Goal: Task Accomplishment & Management: Complete application form

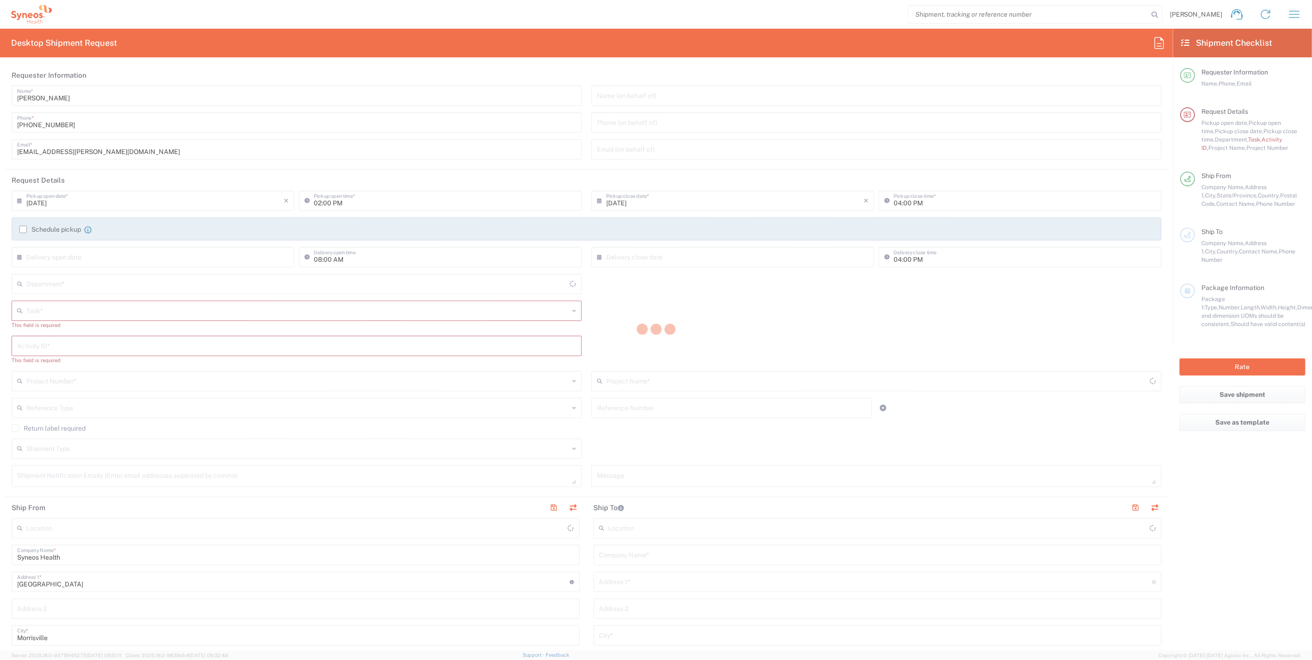
type input "4510"
type input "[US_STATE]"
type input "[GEOGRAPHIC_DATA]"
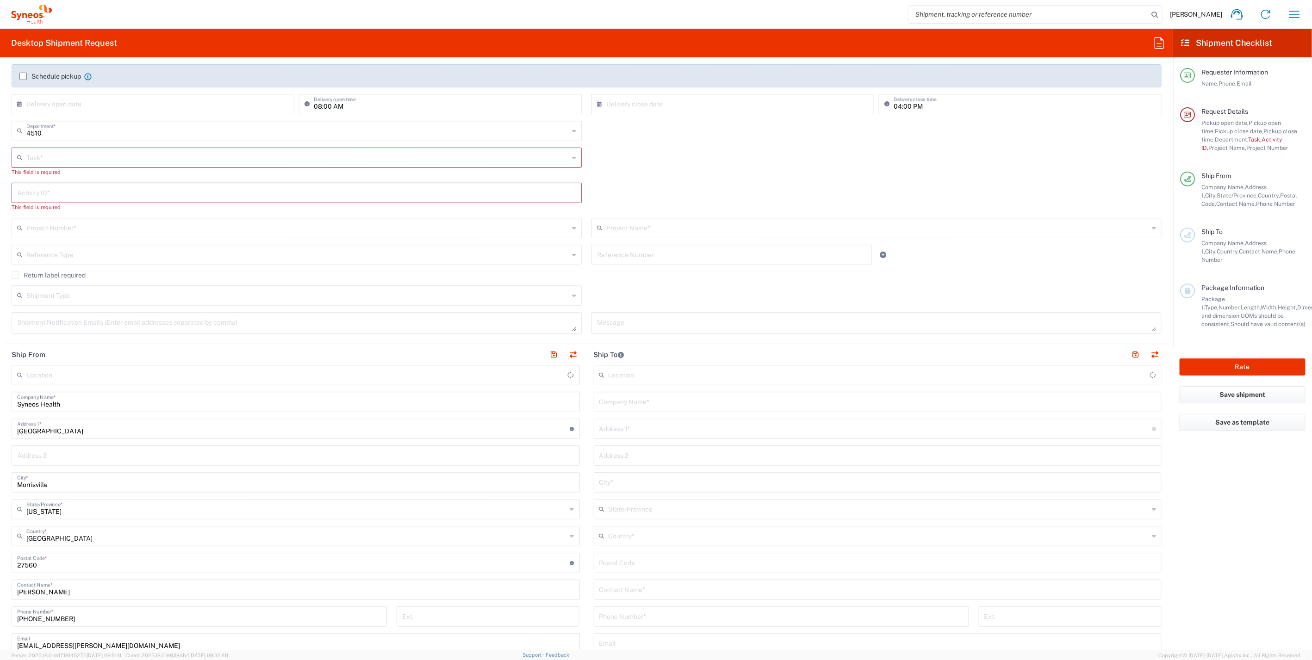
scroll to position [154, 0]
type input "Syneos Health, LLC-[GEOGRAPHIC_DATA] [GEOGRAPHIC_DATA] [GEOGRAPHIC_DATA]"
click at [626, 398] on input "text" at bounding box center [877, 400] width 557 height 16
paste input "Roma Parikh"
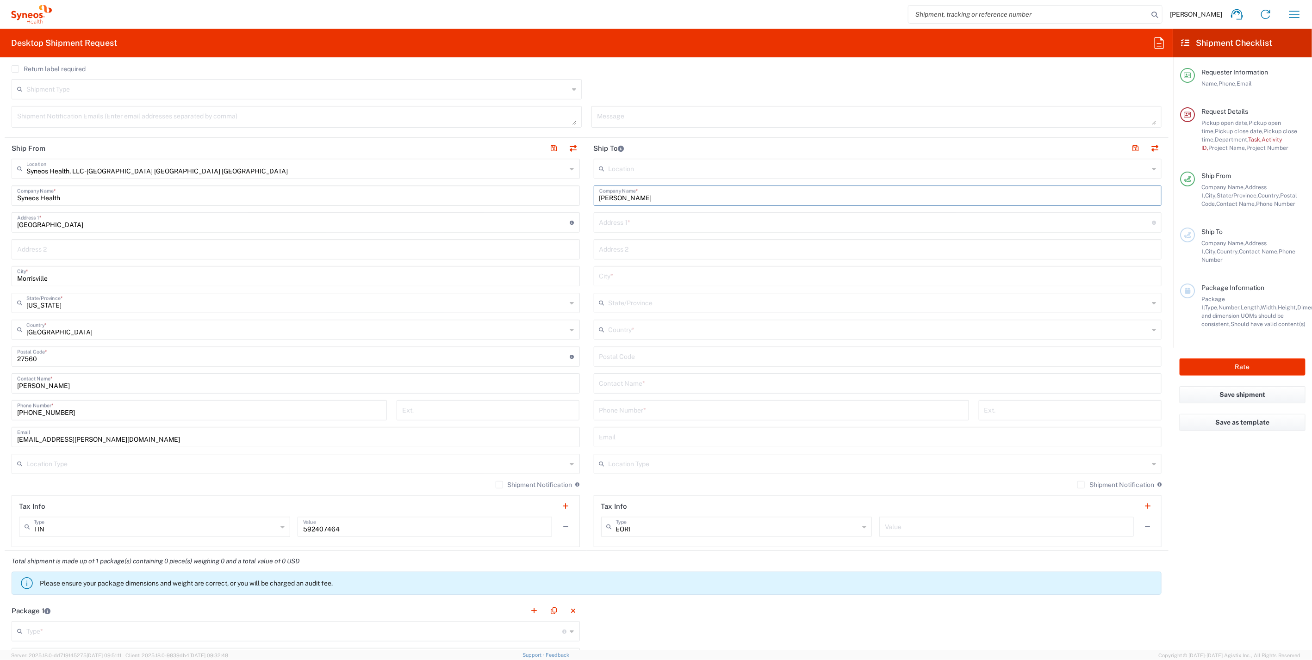
scroll to position [359, 0]
type input "Roma Parikh"
paste input "Roma Parikh"
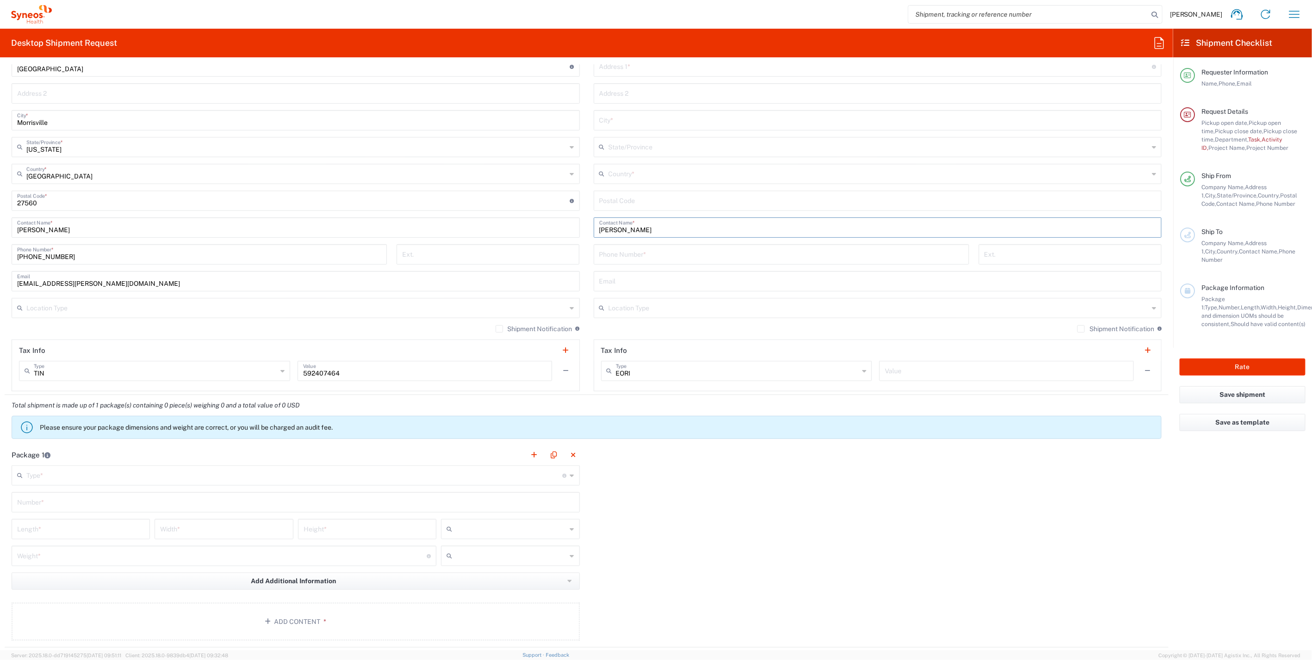
scroll to position [617, 0]
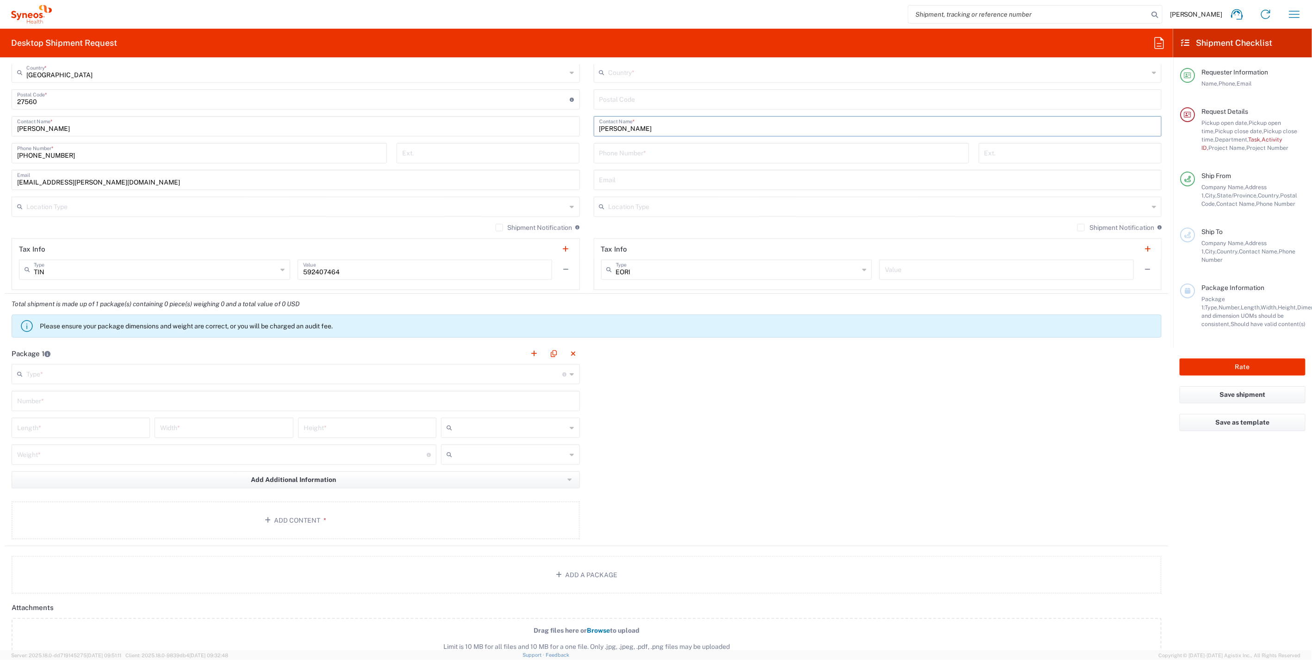
type input "Roma Parikh"
click at [532, 376] on input "text" at bounding box center [294, 373] width 536 height 16
click at [88, 419] on span "Medium Box" at bounding box center [293, 422] width 562 height 14
type input "Medium Box"
type input "13"
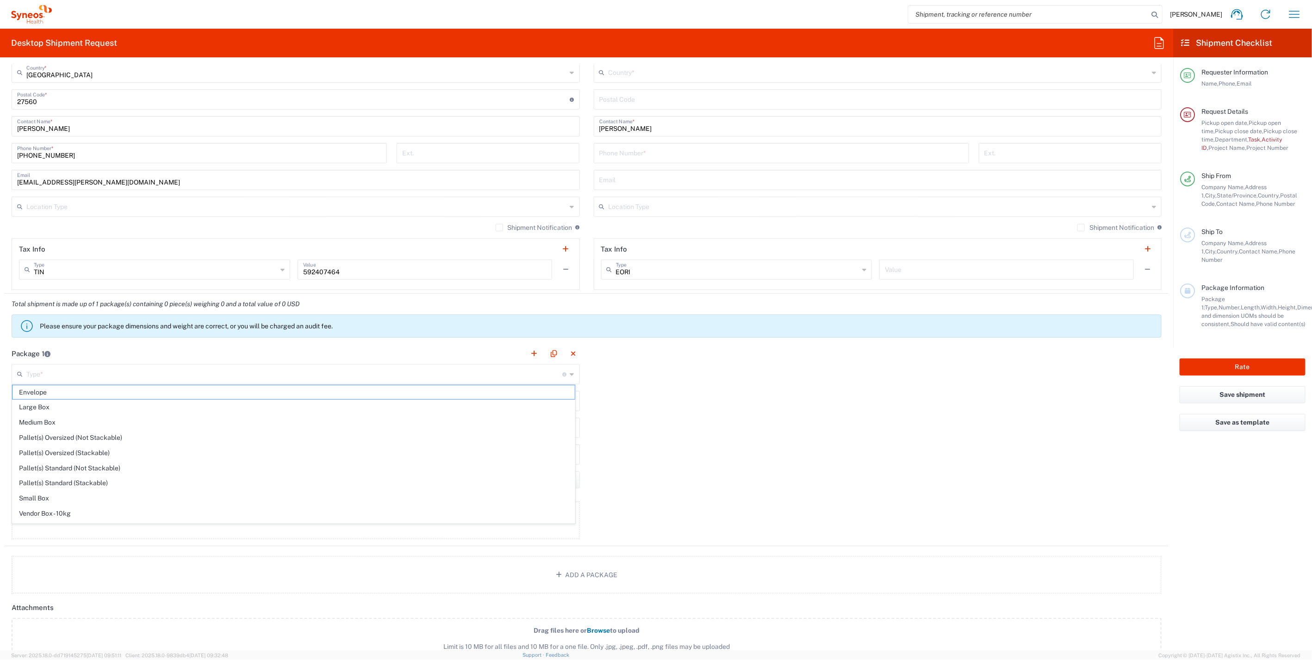
type input "11.5"
type input "2.5"
type input "in"
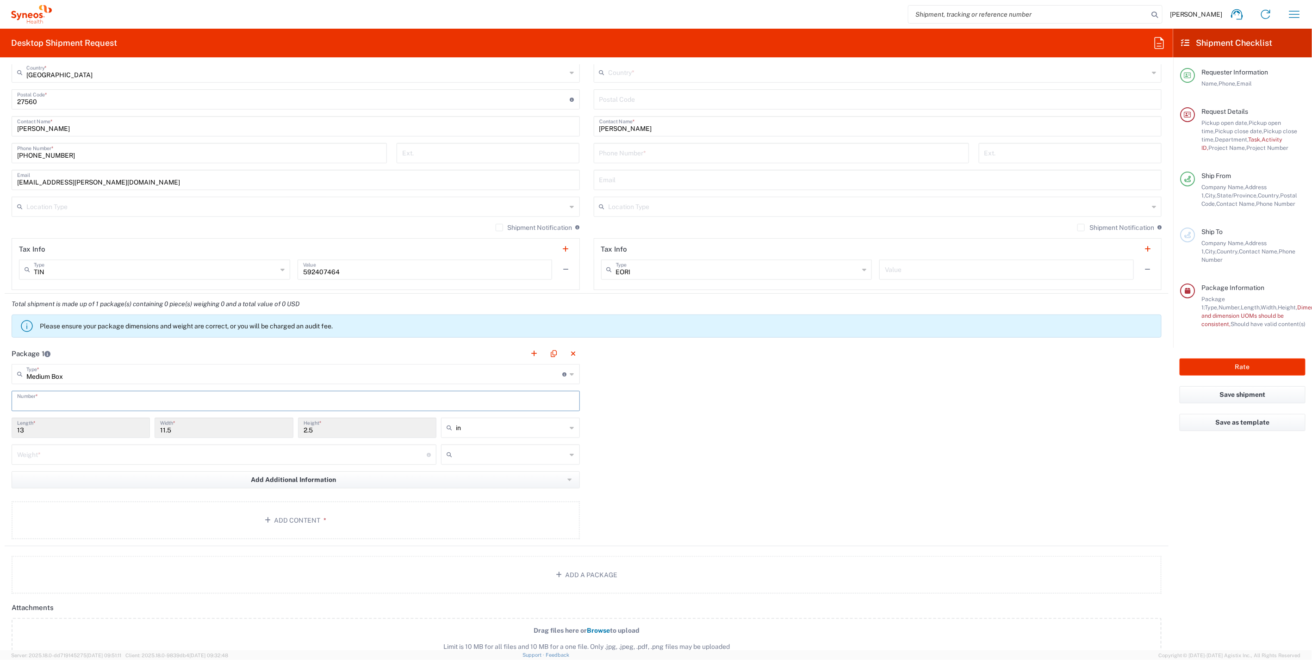
click at [111, 398] on input "text" at bounding box center [295, 400] width 557 height 16
type input "1"
click at [118, 449] on input "number" at bounding box center [221, 454] width 409 height 16
type input "5"
click at [524, 448] on input "text" at bounding box center [511, 454] width 111 height 15
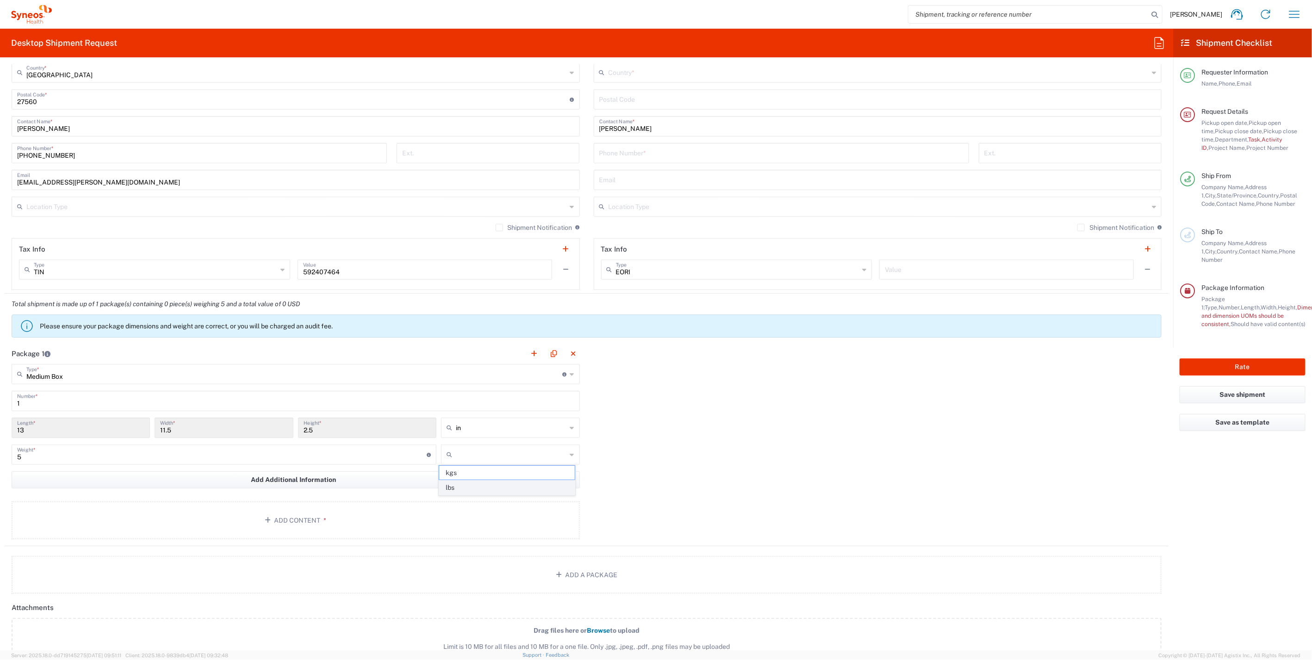
click at [478, 485] on span "lbs" at bounding box center [507, 488] width 136 height 14
type input "lbs"
click at [313, 513] on button "Add Content *" at bounding box center [296, 520] width 568 height 38
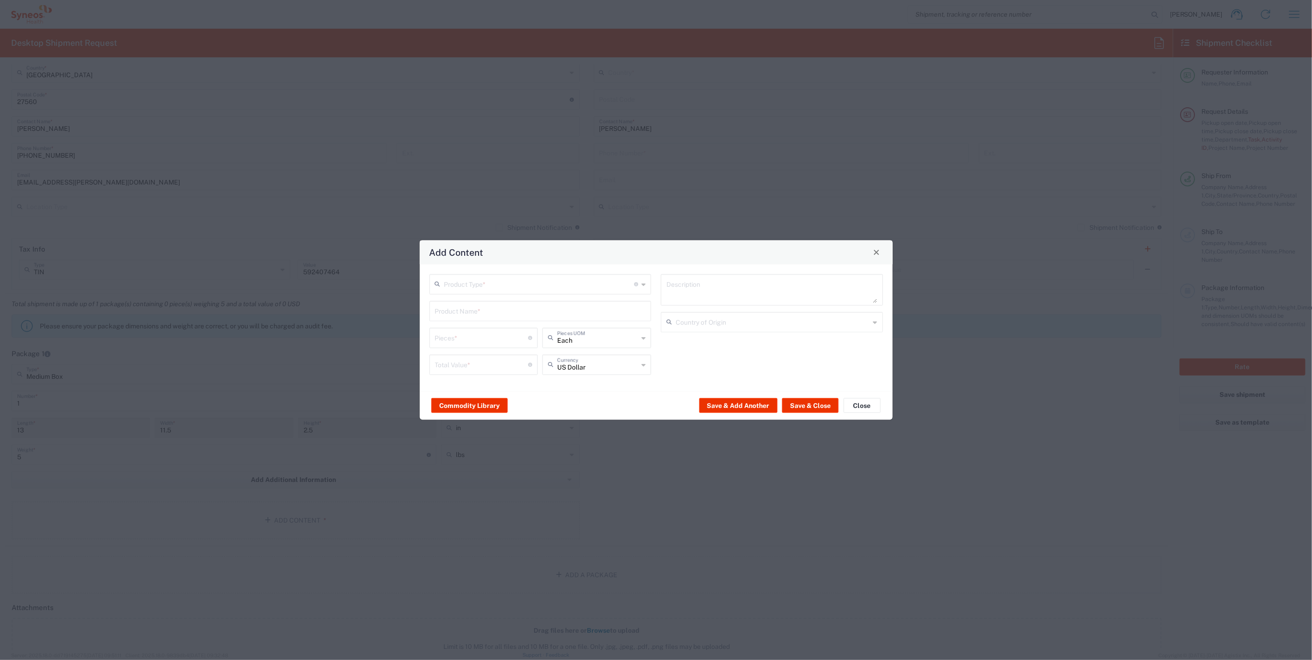
click at [564, 276] on input "text" at bounding box center [539, 283] width 190 height 16
click at [484, 315] on span "General Commodity" at bounding box center [540, 319] width 220 height 14
type input "General Commodity"
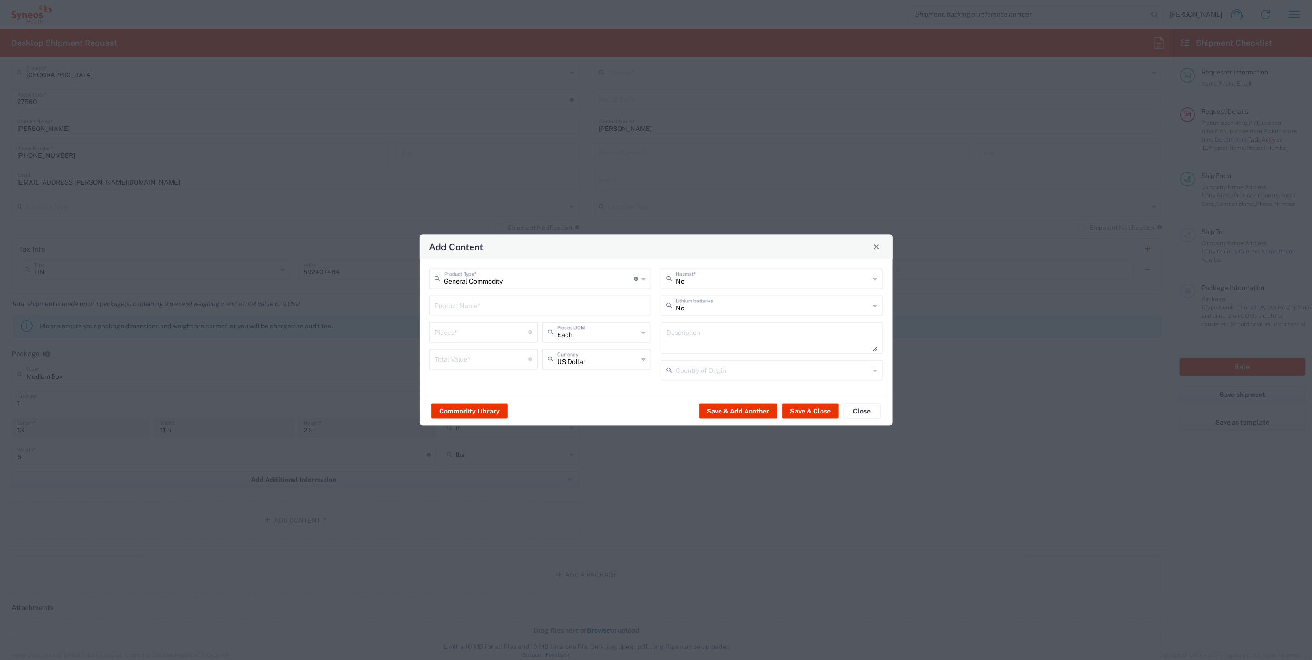
click at [495, 301] on input "text" at bounding box center [540, 305] width 211 height 16
paste input "Lenovo ThinkPad T14 Gen 2i"
type input "Lenovo ThinkPad T14 Gen 2i"
paste textarea "Lenovo ThinkPad T14 Gen 2i"
type textarea "Lenovo ThinkPad T14 Gen 2i"
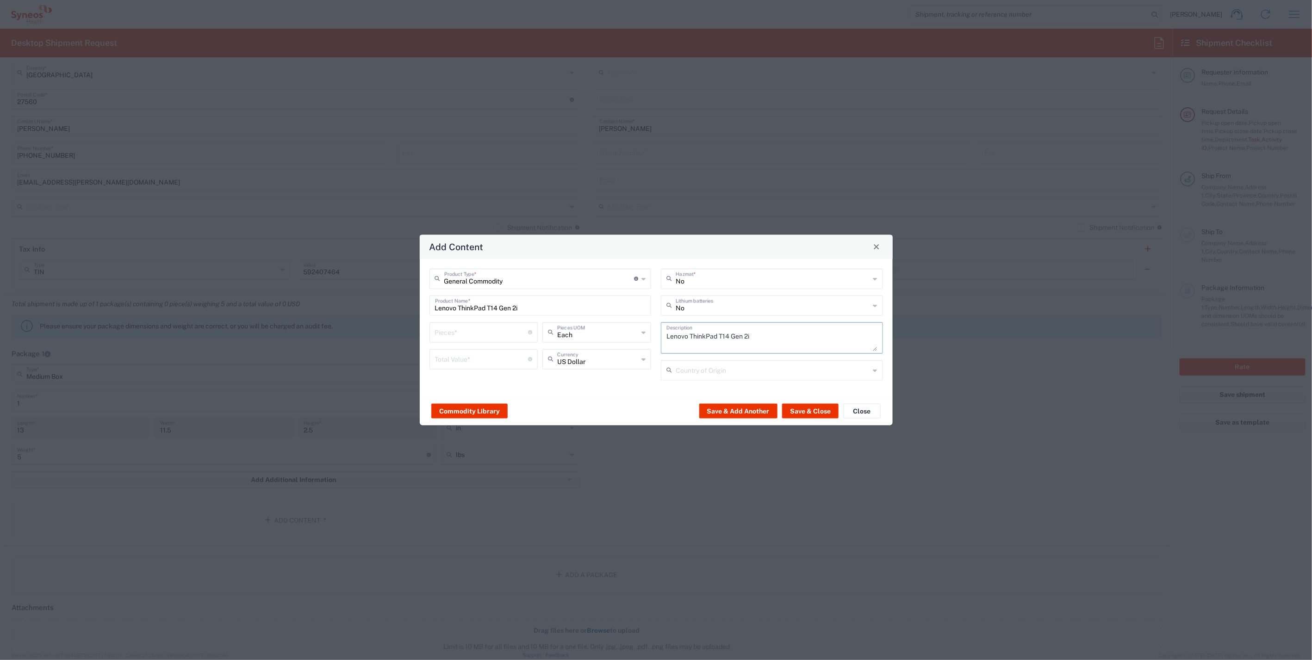
click at [681, 368] on input "text" at bounding box center [772, 369] width 194 height 16
click at [691, 383] on span "China" at bounding box center [772, 390] width 220 height 14
type input "China"
click at [481, 333] on input "number" at bounding box center [481, 331] width 93 height 16
type input "1"
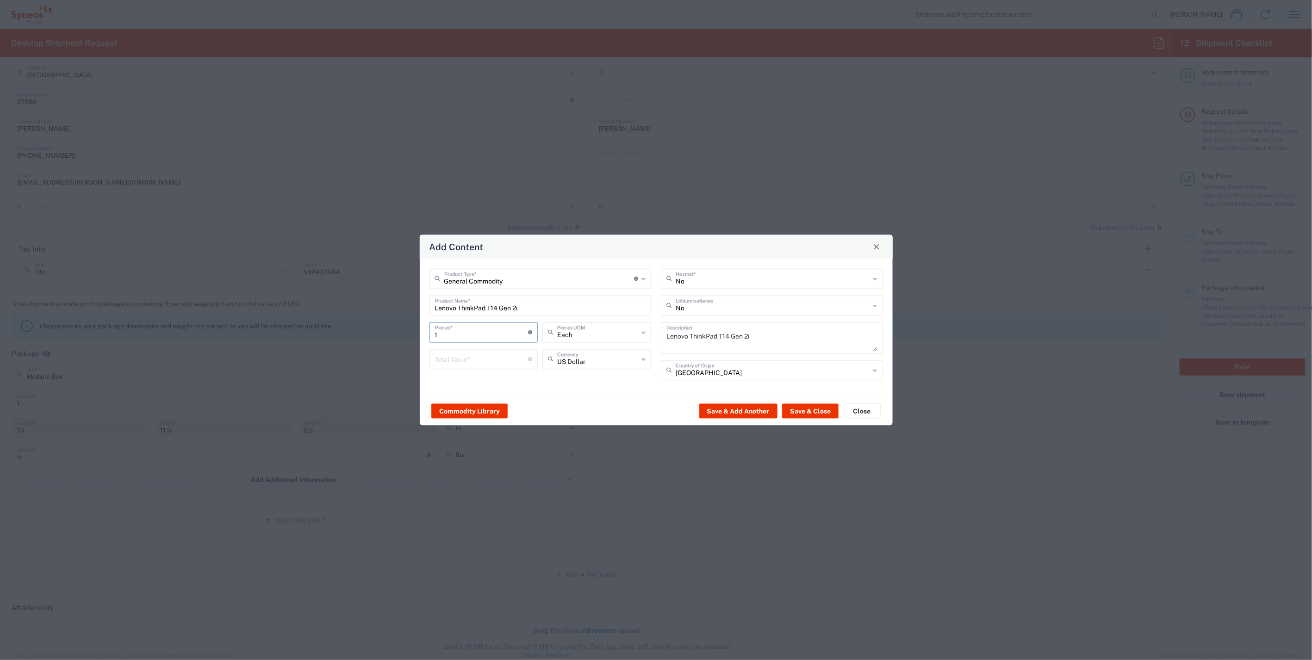
click at [489, 357] on input "number" at bounding box center [481, 358] width 93 height 16
type input "800"
click at [811, 408] on button "Save & Close" at bounding box center [810, 411] width 56 height 15
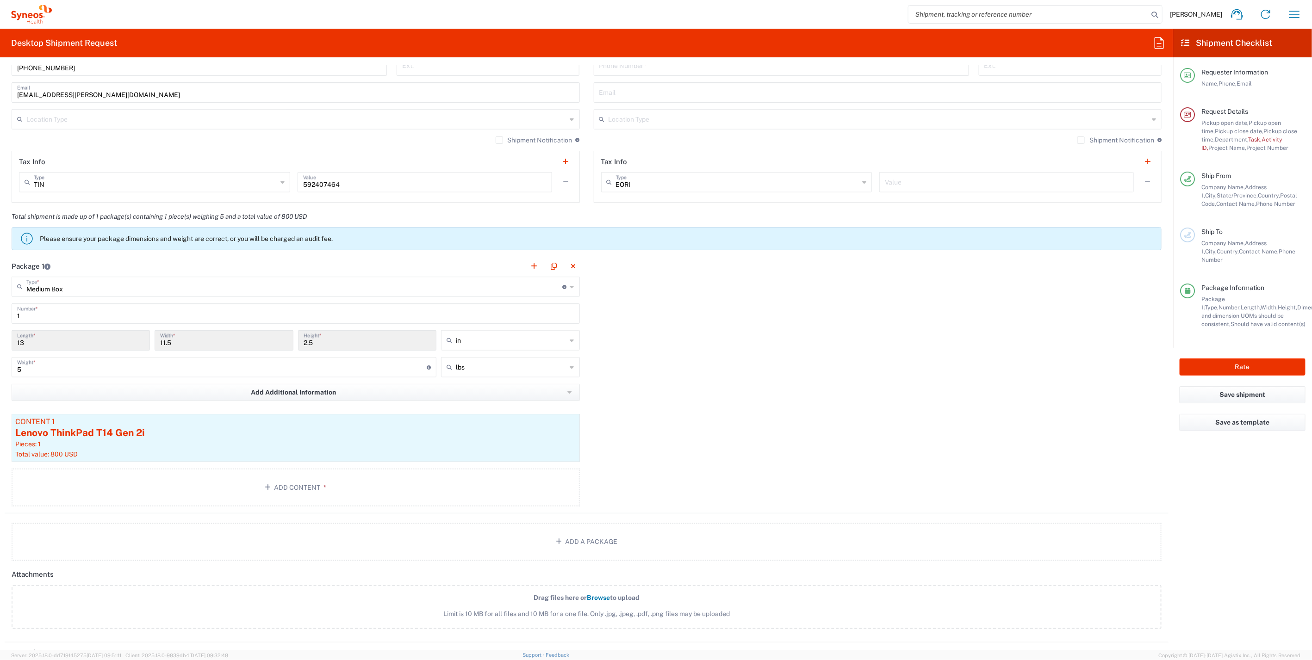
scroll to position [822, 0]
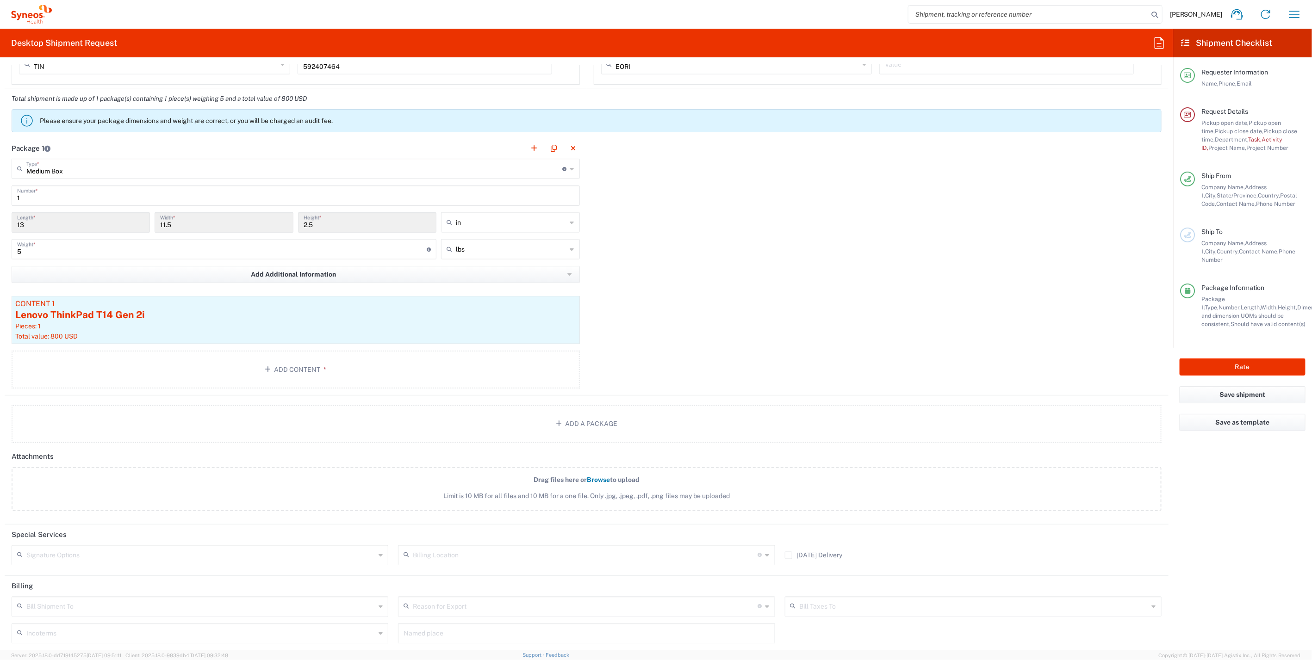
click at [383, 548] on div "Signature Options" at bounding box center [200, 555] width 377 height 20
drag, startPoint x: 154, startPoint y: 569, endPoint x: 1095, endPoint y: 432, distance: 950.4
click at [155, 569] on span "Adult Signature Required" at bounding box center [198, 571] width 372 height 14
type input "Adult Signature Required"
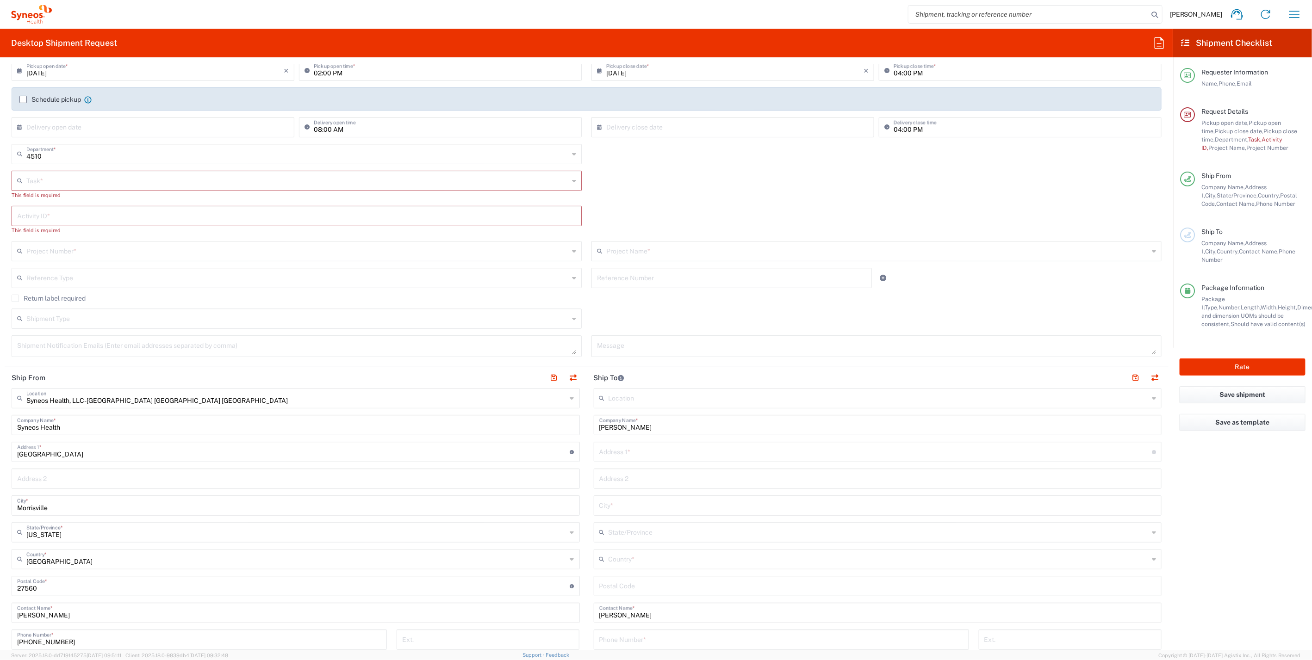
scroll to position [0, 0]
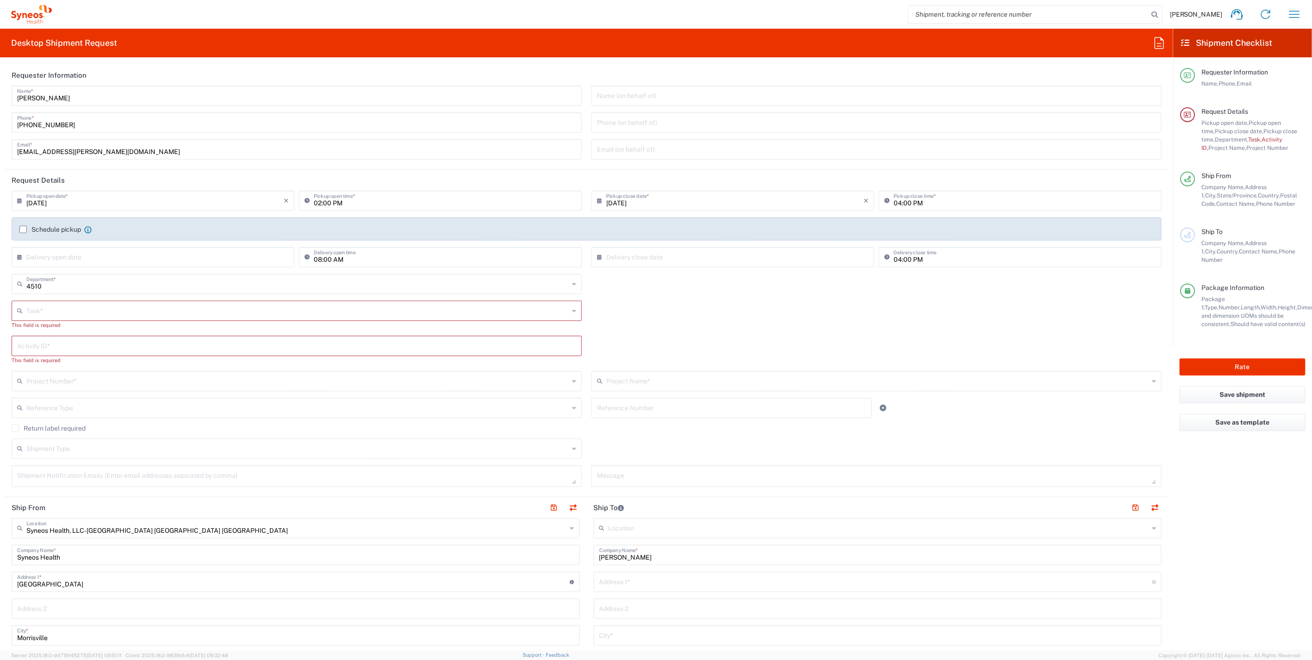
click at [67, 314] on input "text" at bounding box center [297, 310] width 542 height 16
drag, startPoint x: 67, startPoint y: 314, endPoint x: 41, endPoint y: 359, distance: 52.8
click at [41, 359] on span "New Hire" at bounding box center [294, 361] width 564 height 14
type input "New Hire"
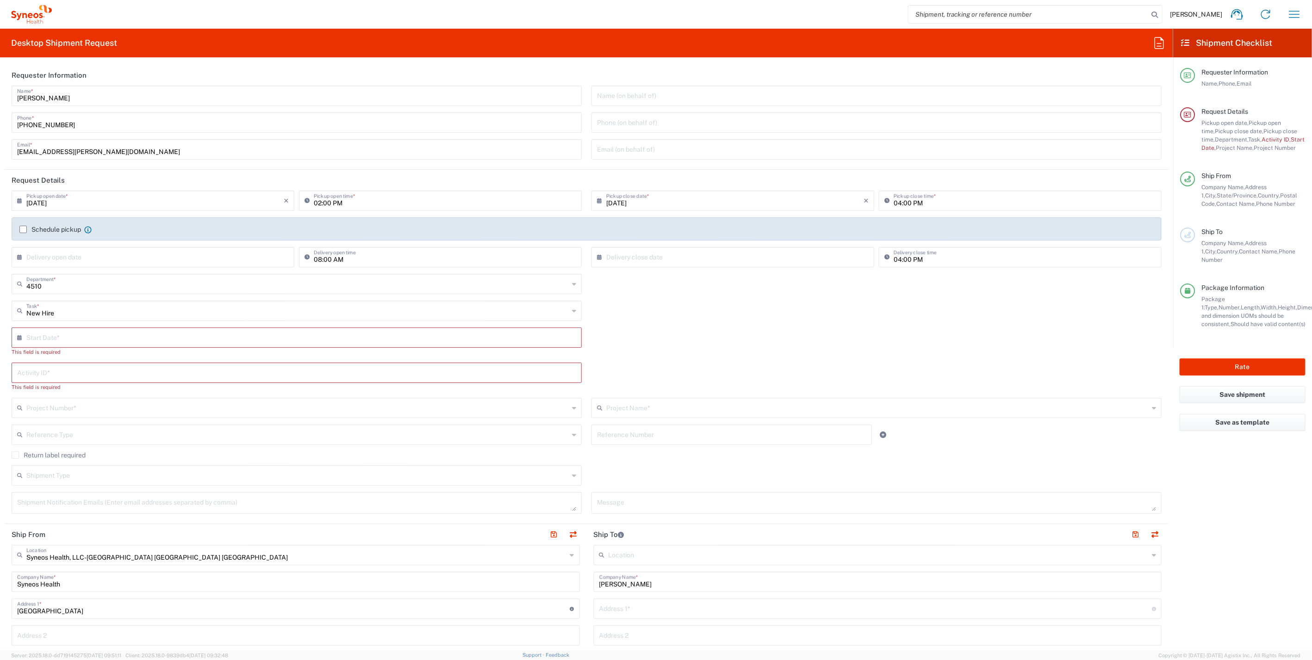
click at [64, 337] on input "text" at bounding box center [298, 337] width 545 height 16
click at [267, 408] on span "15" at bounding box center [271, 408] width 14 height 13
type input "09/15/2025"
paste input "SCTASK2700784"
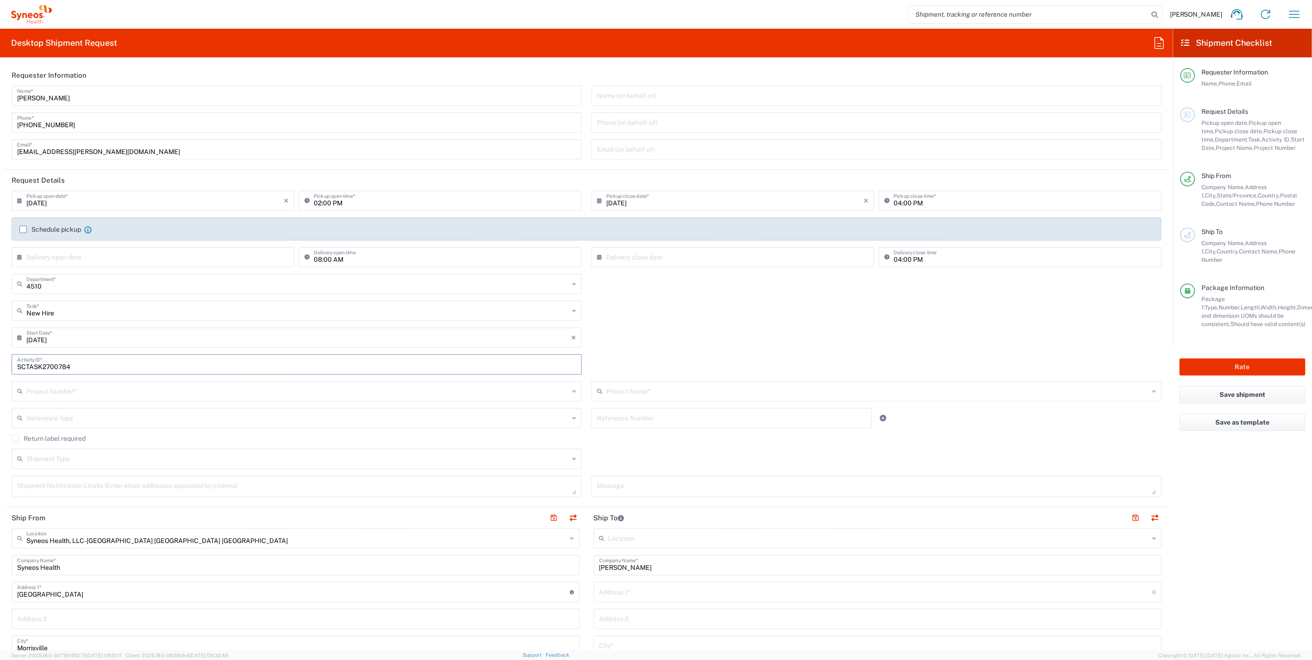
type input "SCTASK2700784"
click at [137, 386] on input "text" at bounding box center [297, 391] width 542 height 16
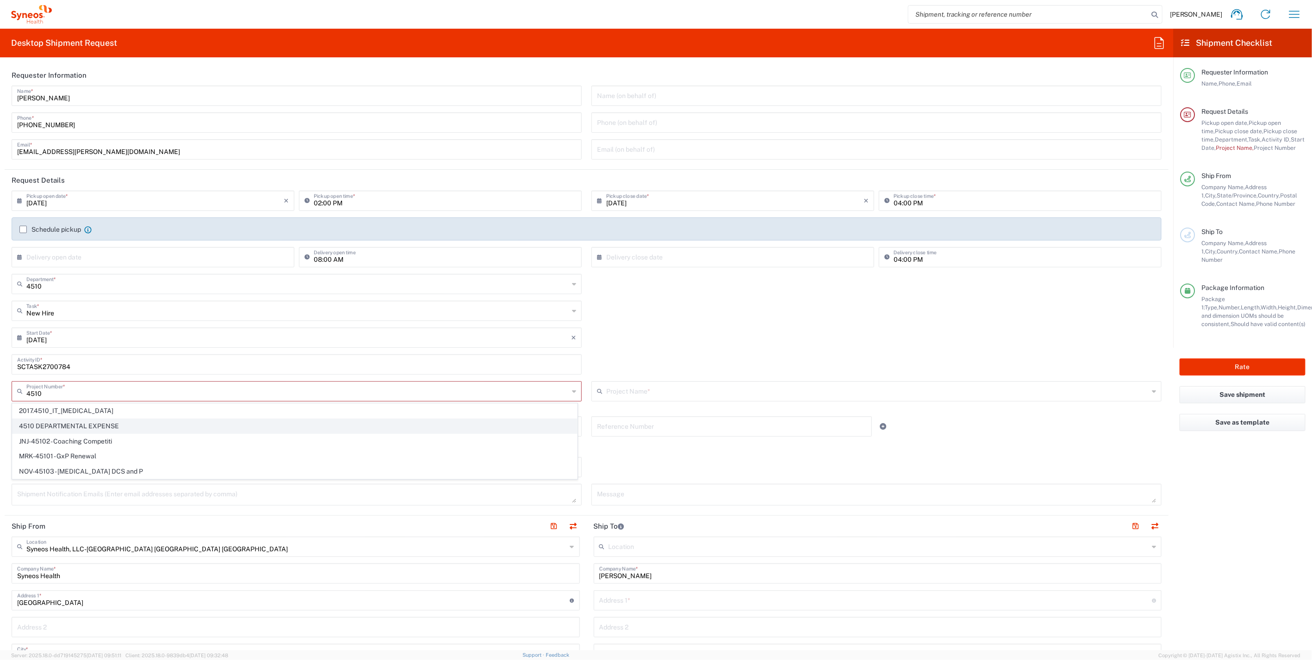
click at [108, 430] on span "4510 DEPARTMENTAL EXPENSE" at bounding box center [294, 426] width 564 height 14
type input "4510 DEPARTMENTAL EXPENSE"
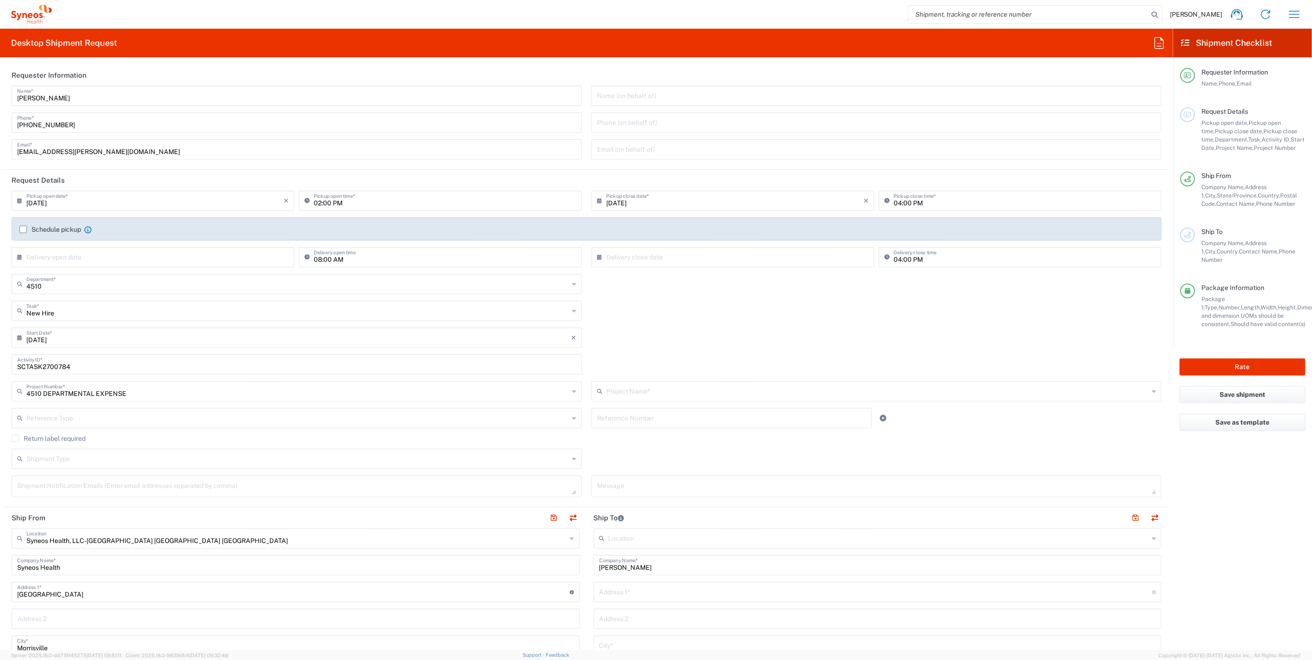
type input "4510 DEPARTMENTAL EXPENSE"
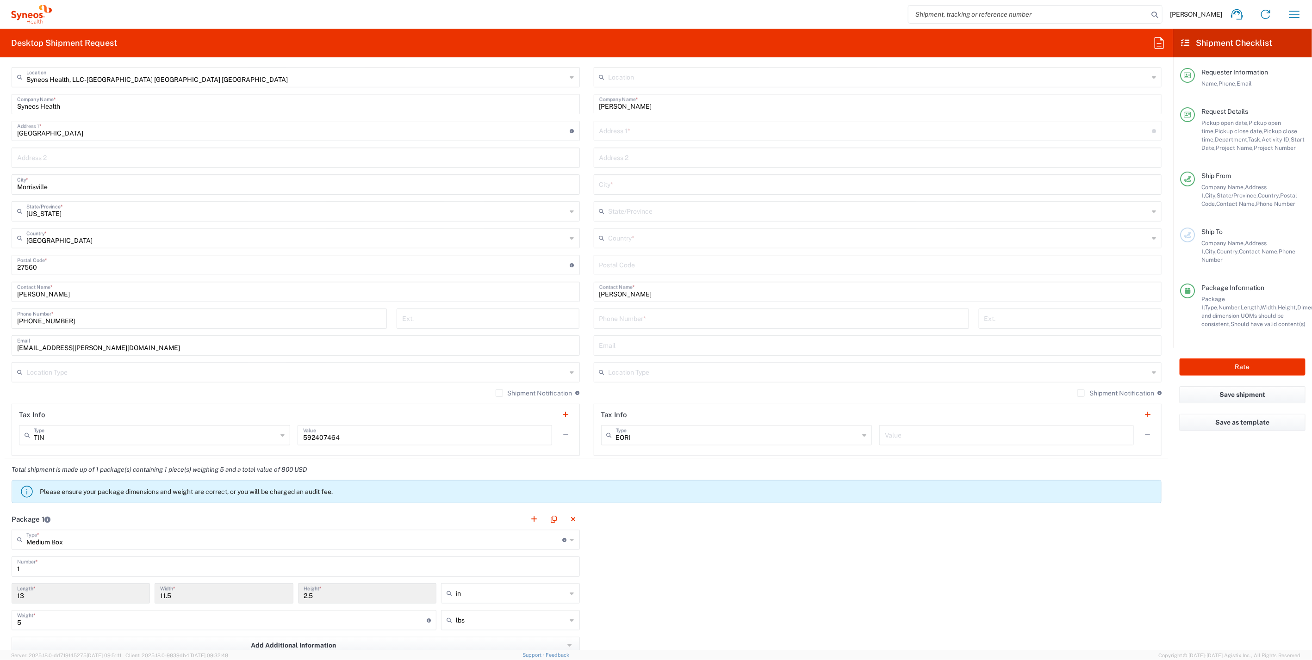
scroll to position [463, 0]
click at [1077, 389] on label "Shipment Notification" at bounding box center [1115, 391] width 77 height 7
click at [1081, 392] on input "Shipment Notification" at bounding box center [1081, 392] width 0 height 0
click at [1129, 371] on input "text" at bounding box center [878, 370] width 540 height 16
click at [665, 402] on span "Residential/Home" at bounding box center [871, 405] width 562 height 14
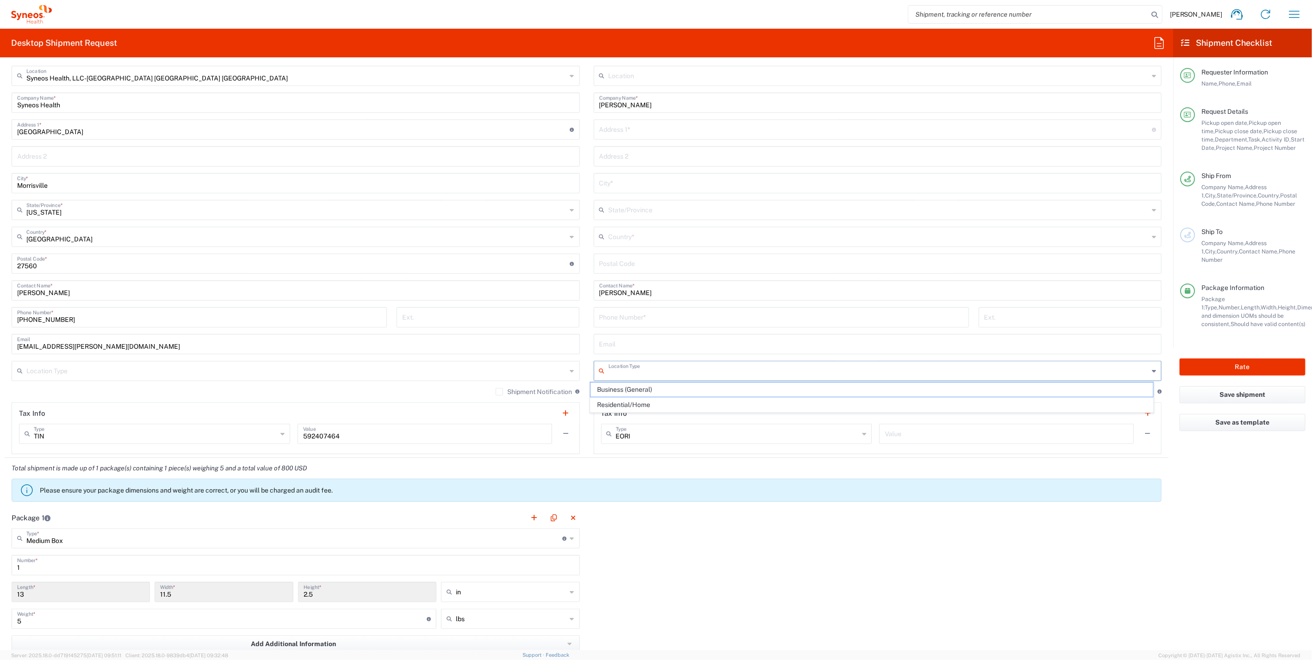
type input "Residential/Home"
click at [498, 391] on label "Shipment Notification" at bounding box center [533, 391] width 77 height 7
click at [499, 392] on input "Shipment Notification" at bounding box center [499, 392] width 0 height 0
click at [514, 372] on input "text" at bounding box center [296, 370] width 540 height 16
drag, startPoint x: 70, startPoint y: 390, endPoint x: 457, endPoint y: 390, distance: 386.8
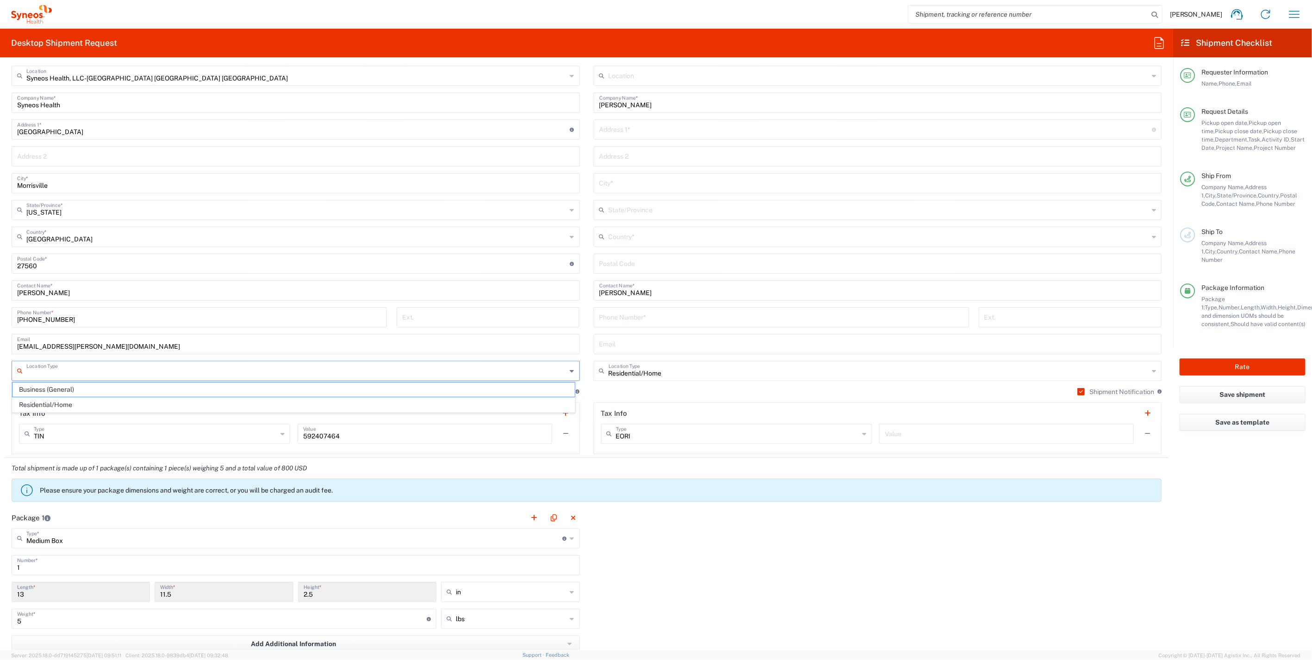
click at [74, 390] on span "Business (General)" at bounding box center [293, 390] width 562 height 14
type input "Business (General)"
paste input "(910) 308-8753"
type input "(910) 308-8753"
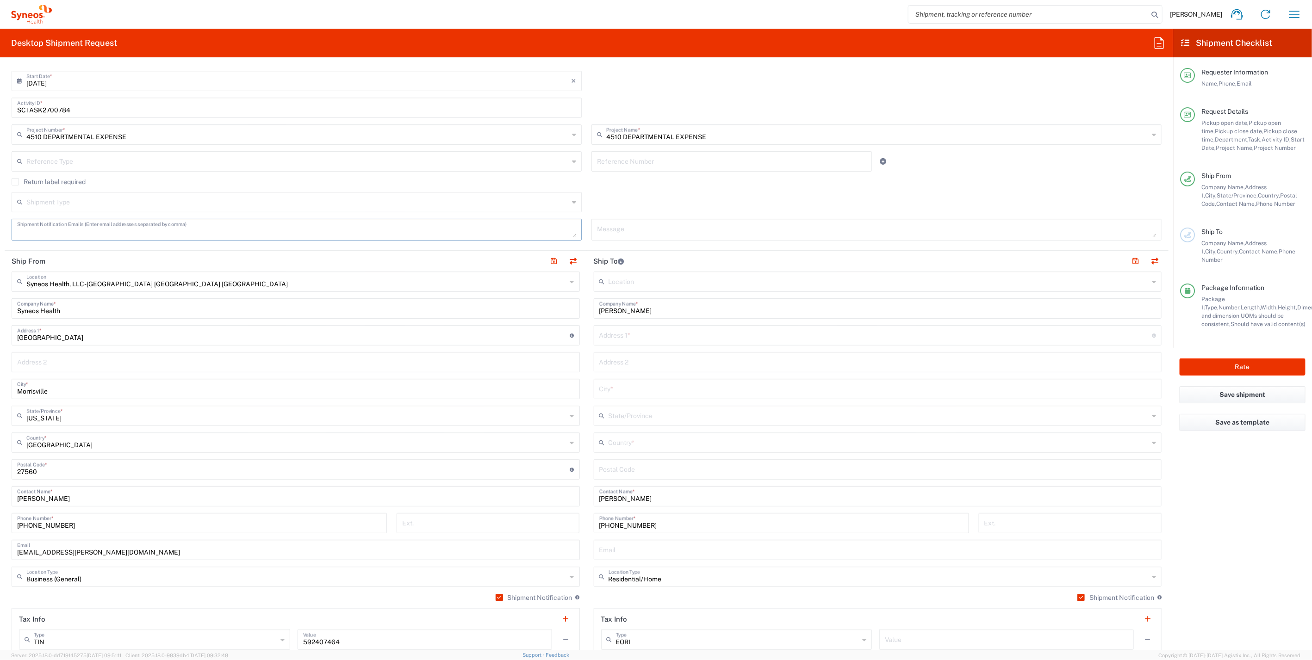
paste textarea "rparikh521@gmail.com"
click at [98, 224] on textarea "rparikh521@gmail.com" at bounding box center [296, 230] width 559 height 16
click at [105, 231] on textarea "rparikh521@gmail.com" at bounding box center [296, 230] width 559 height 16
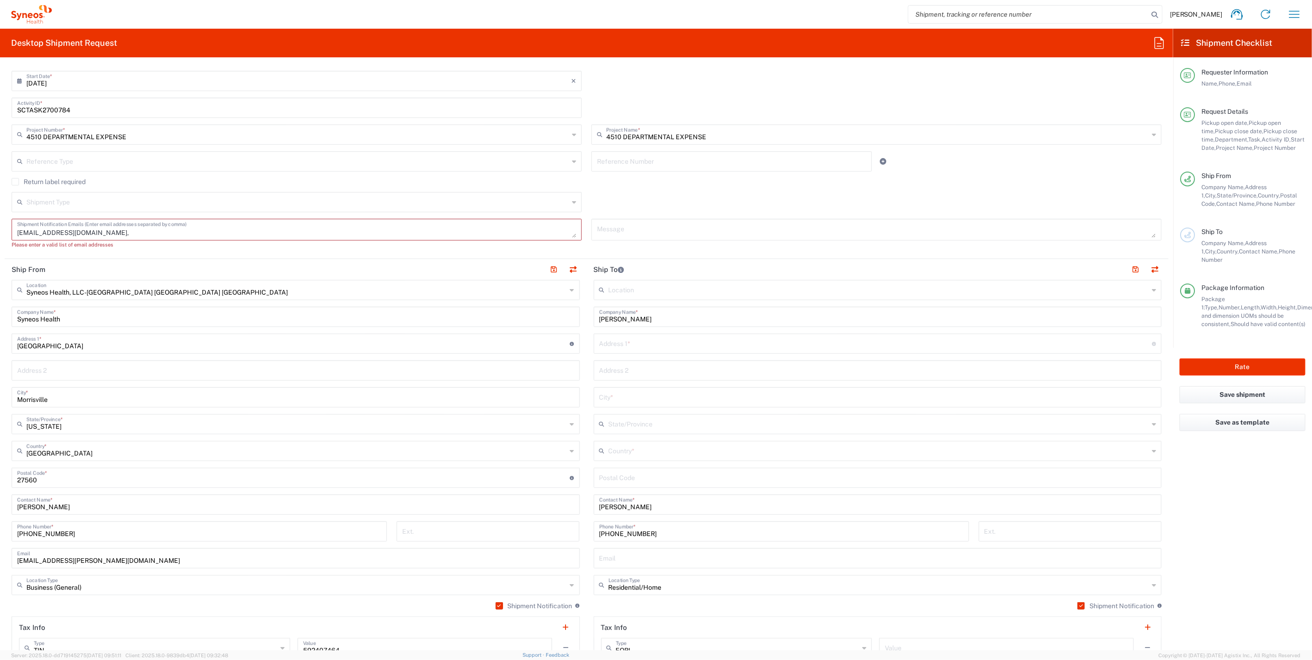
click at [110, 225] on textarea "rparikh521@gmail.com," at bounding box center [296, 230] width 559 height 16
paste textarea "laurie.pieratt@syneoshealth.com"
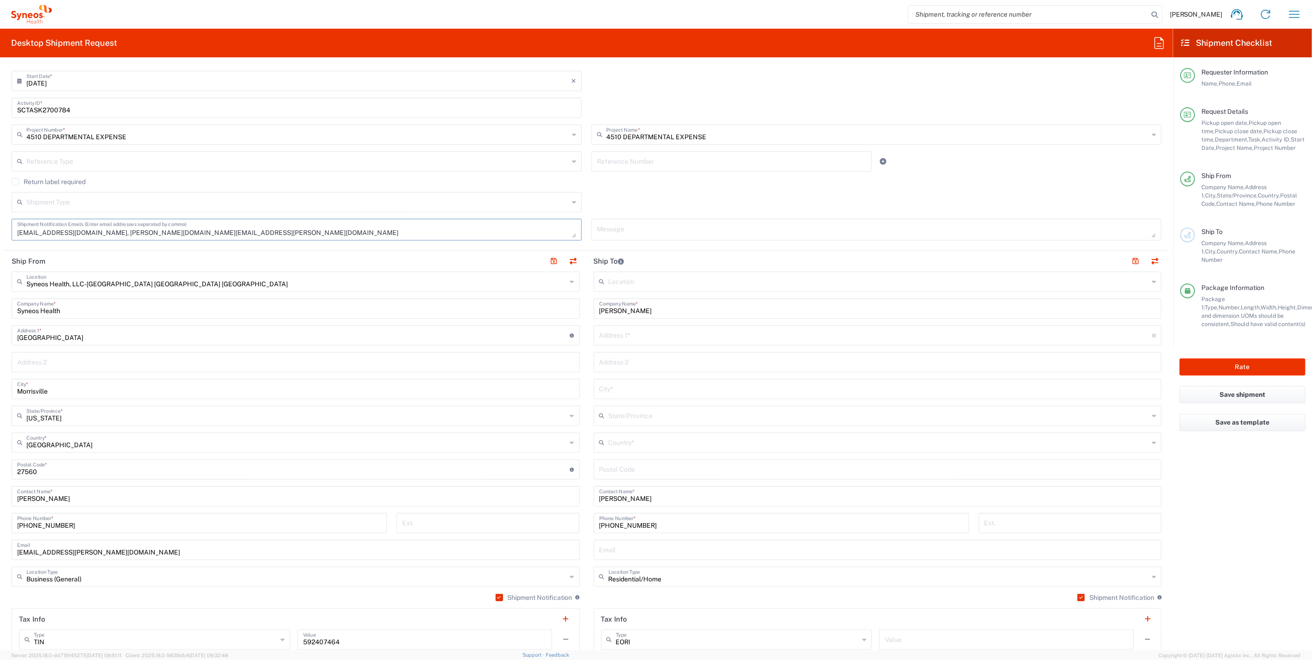
click at [227, 229] on textarea "rparikh521@gmail.com, laurie.pieratt@syneoshealth.com" at bounding box center [296, 230] width 559 height 16
type textarea "rparikh521@gmail.com, laurie.pieratt@syneoshealth.com"
click at [634, 333] on input "text" at bounding box center [875, 335] width 553 height 16
paste input "117 Magnolia Petal"
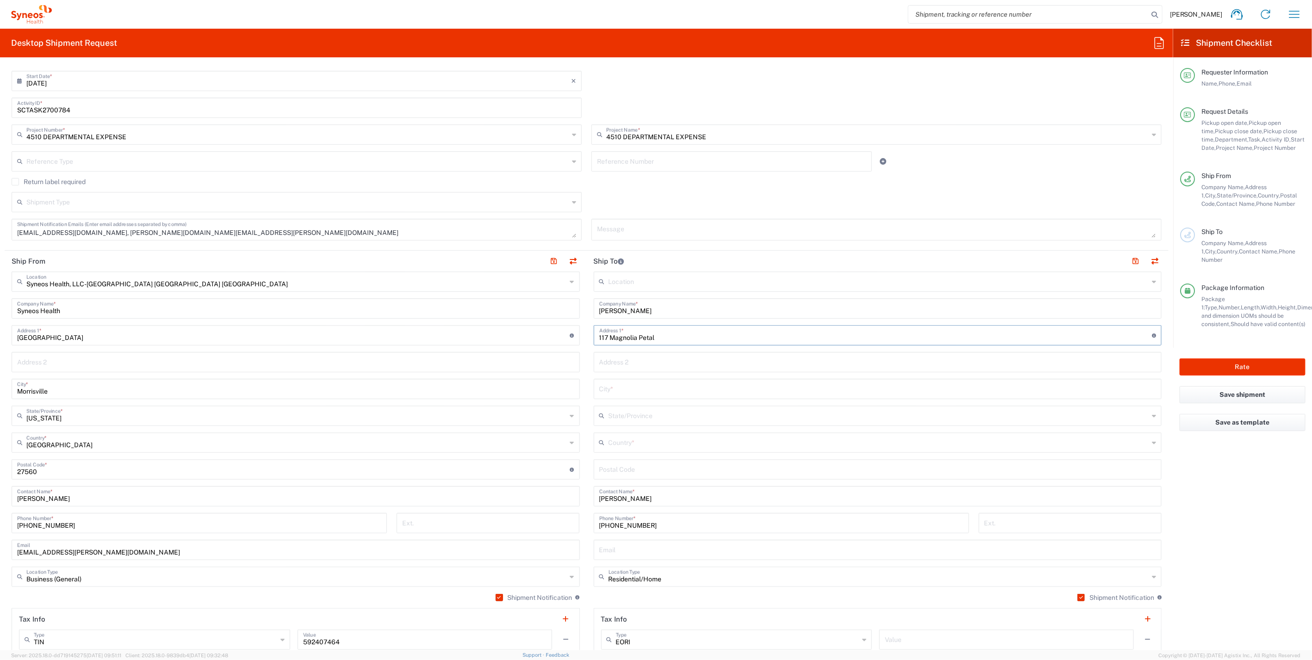
type input "117 Magnolia Petal"
click at [655, 380] on input "text" at bounding box center [877, 388] width 557 height 16
type input "Elgin"
paste input "29045"
type input "29045"
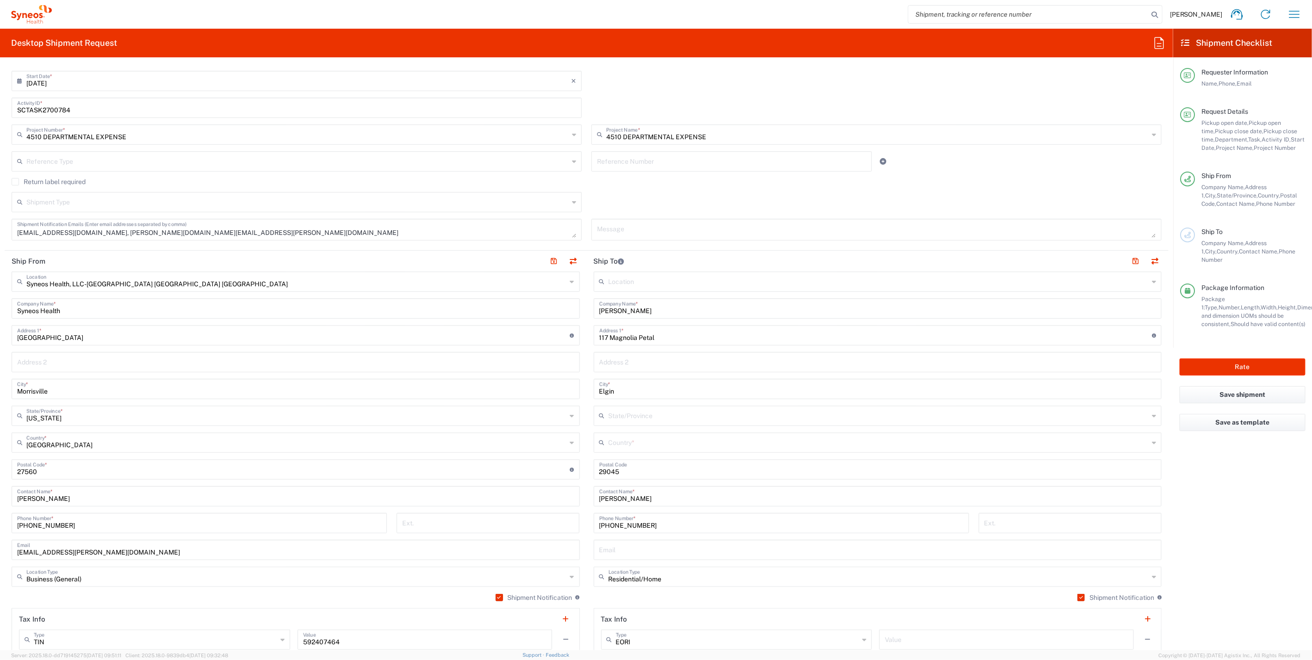
click at [1151, 439] on icon at bounding box center [1153, 442] width 4 height 15
click at [635, 625] on span "United States" at bounding box center [871, 632] width 562 height 14
type input "United States"
click at [1151, 411] on icon at bounding box center [1153, 415] width 4 height 15
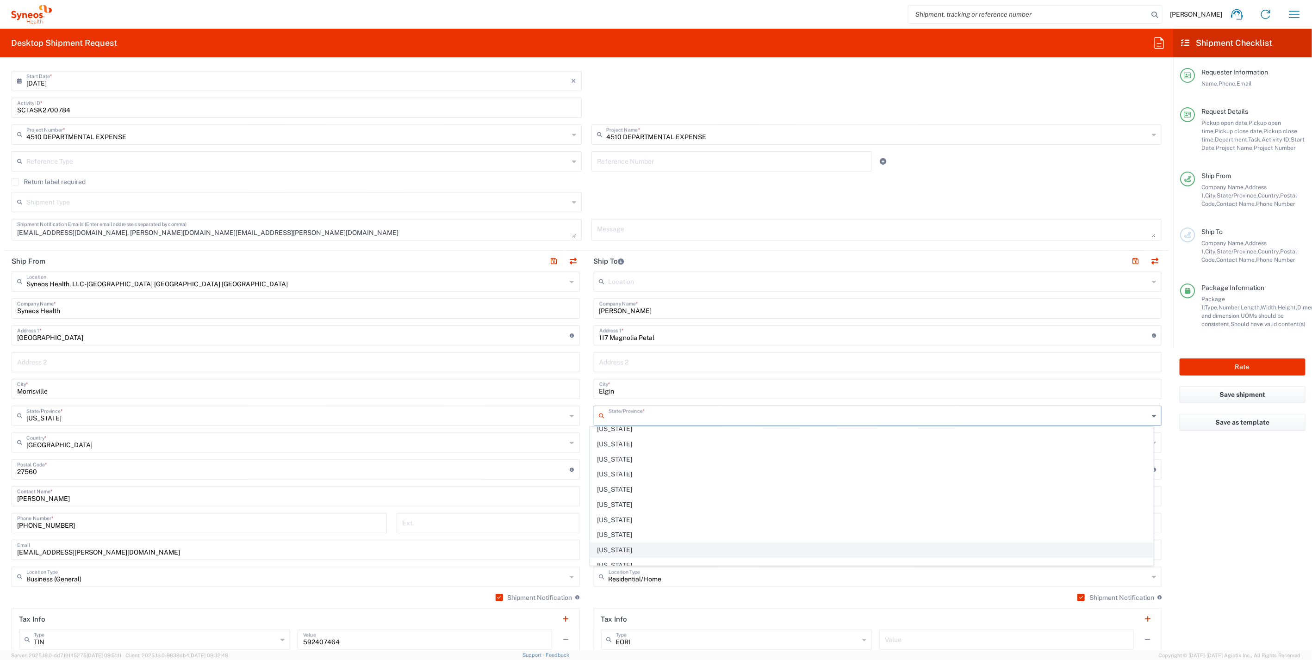
scroll to position [597, 0]
click at [677, 513] on span "South Carolina" at bounding box center [871, 520] width 562 height 14
type input "South Carolina"
click at [574, 199] on div "Shipment Type" at bounding box center [297, 202] width 570 height 20
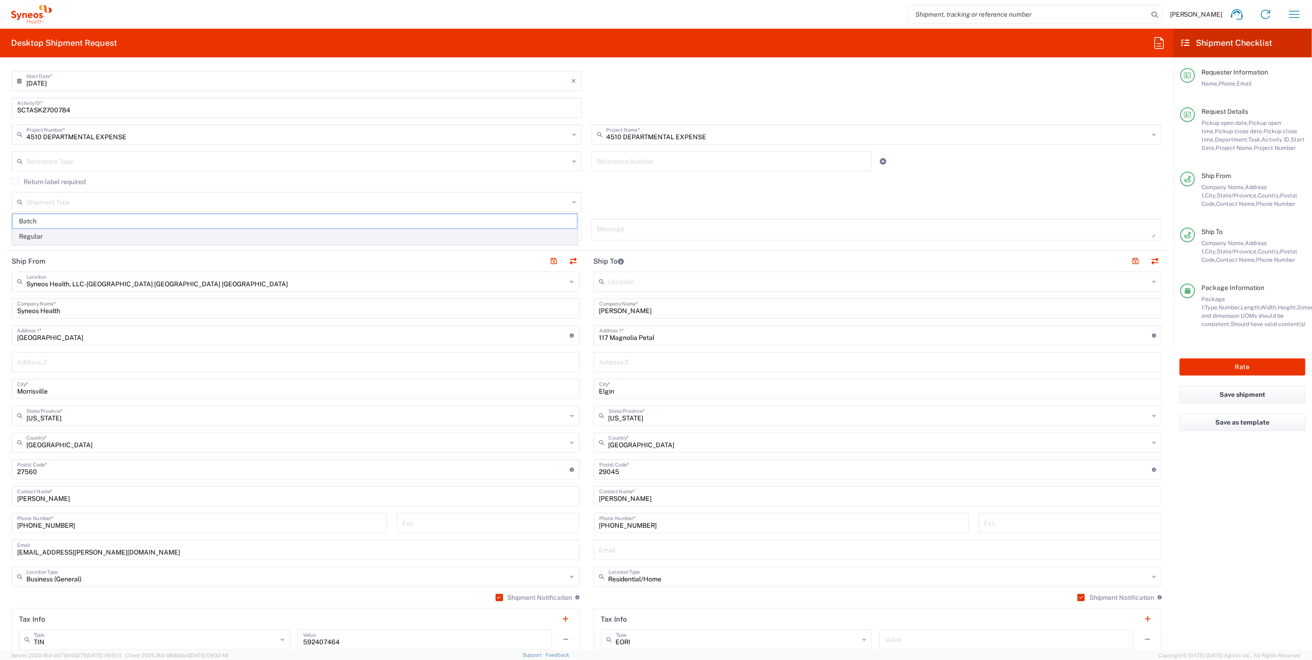
click at [465, 233] on span "Regular" at bounding box center [294, 236] width 564 height 14
type input "Regular"
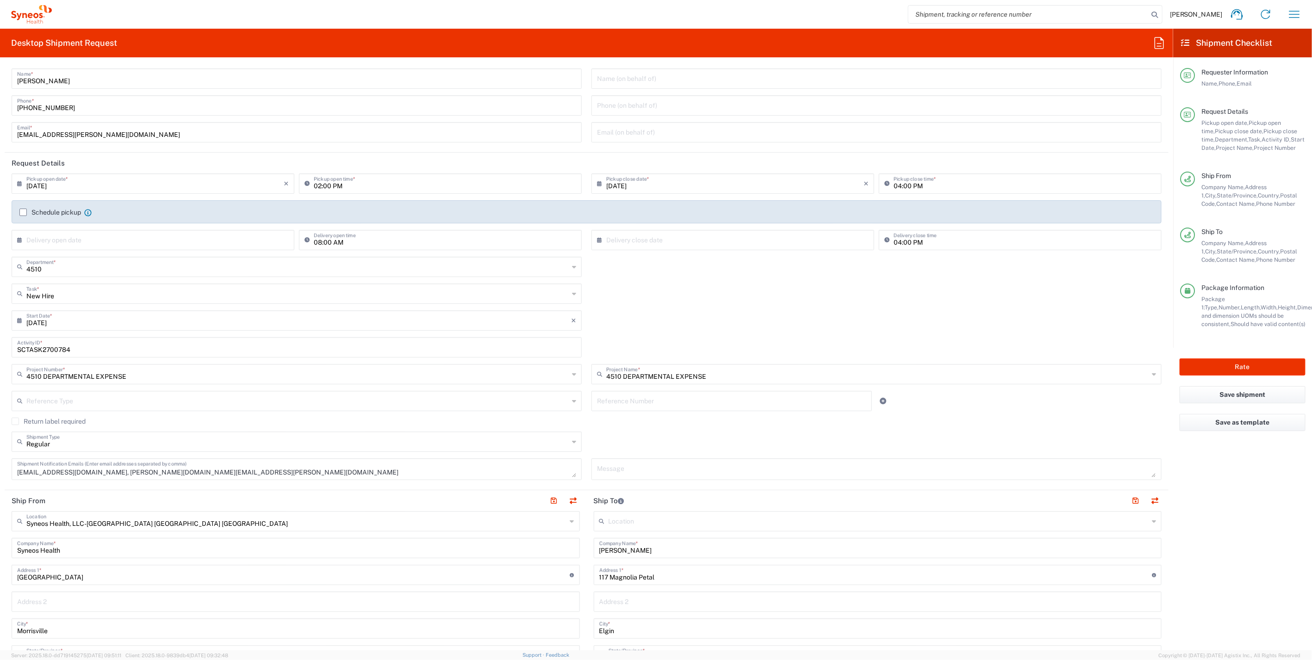
scroll to position [0, 0]
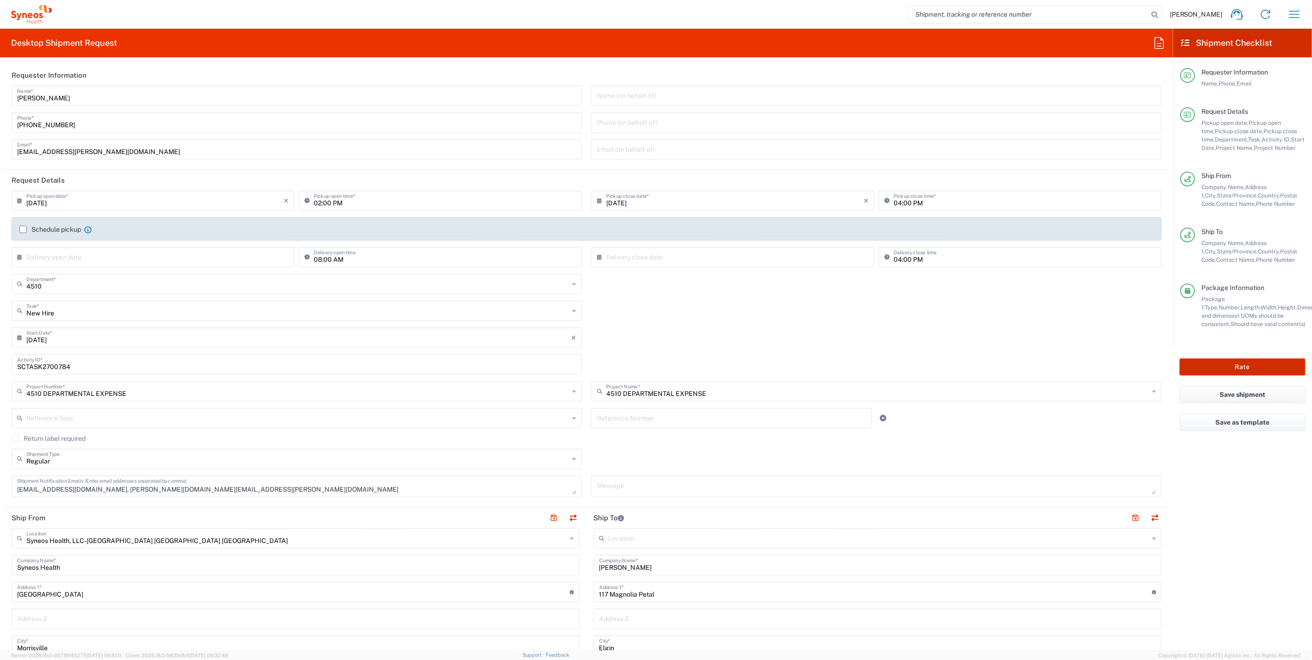
click at [1250, 367] on button "Rate" at bounding box center [1242, 367] width 126 height 17
type input "4510 DEPARTMENTAL EXPENSE"
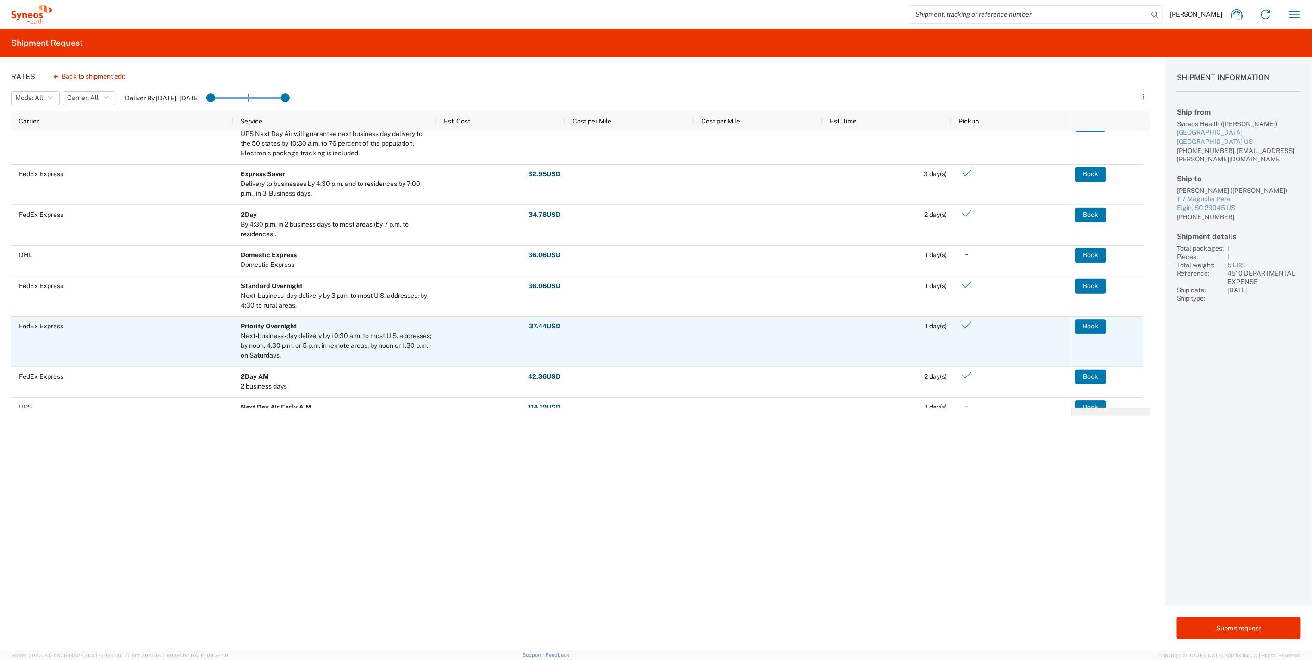
scroll to position [138, 0]
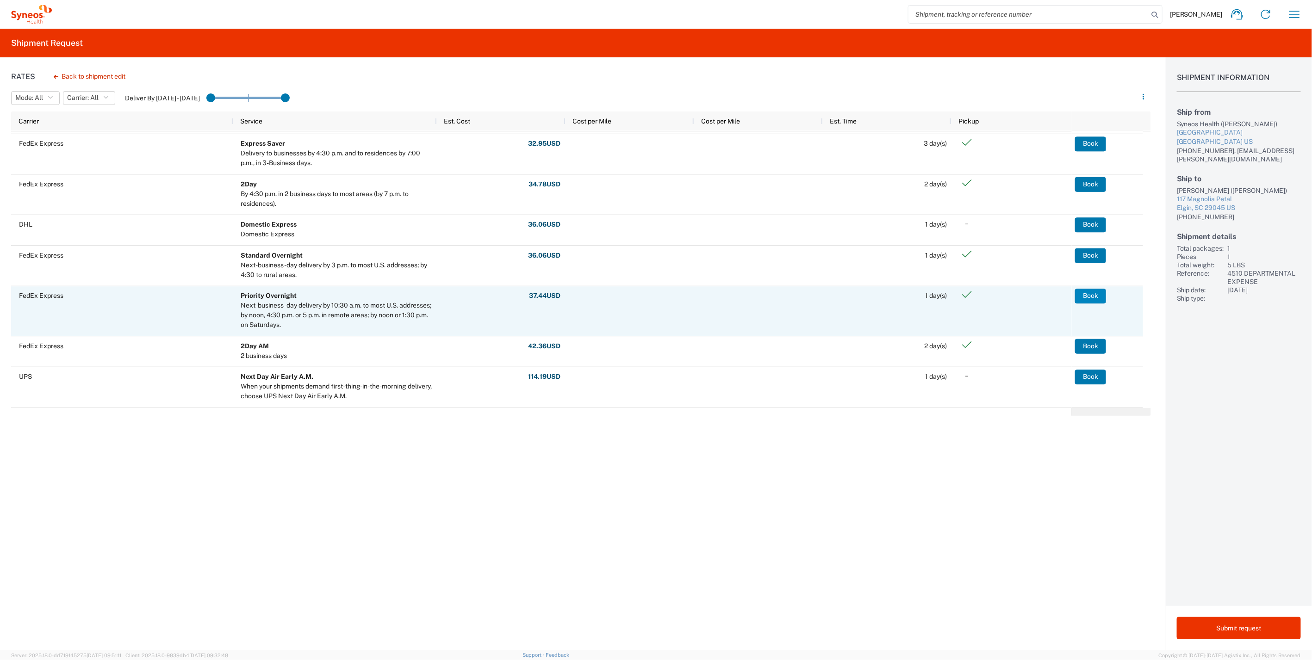
click at [1099, 298] on button "Book" at bounding box center [1090, 296] width 31 height 15
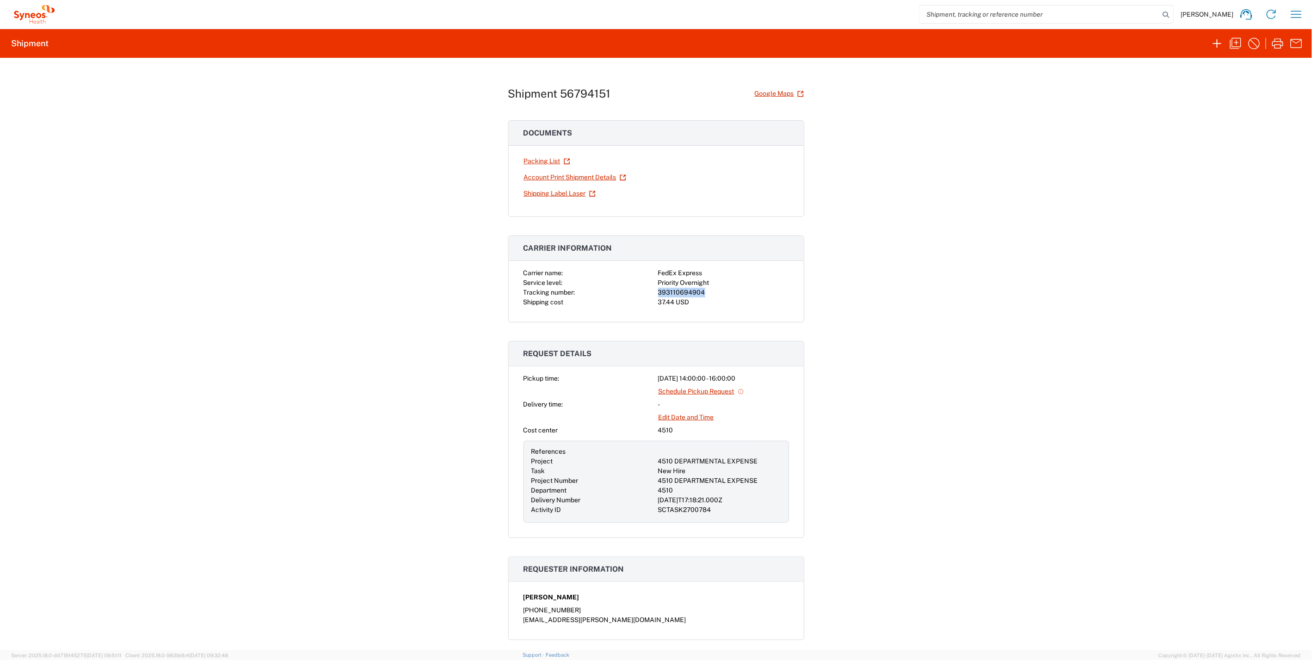
drag, startPoint x: 699, startPoint y: 288, endPoint x: 640, endPoint y: 288, distance: 58.8
click at [640, 288] on div "Carrier name: FedEx Express Service level: Priority Overnight Tracking number: …" at bounding box center [656, 287] width 266 height 39
drag, startPoint x: 640, startPoint y: 288, endPoint x: 678, endPoint y: 292, distance: 37.7
copy div "393110694904"
click at [1274, 38] on icon "button" at bounding box center [1277, 43] width 15 height 15
